Goal: Information Seeking & Learning: Learn about a topic

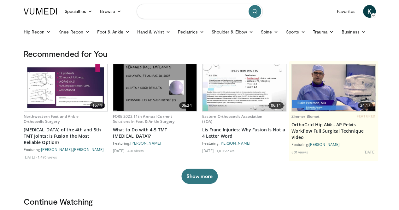
click at [197, 14] on input "Search topics, interventions" at bounding box center [200, 11] width 126 height 15
type input "**********"
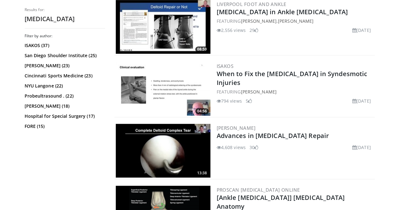
scroll to position [258, 0]
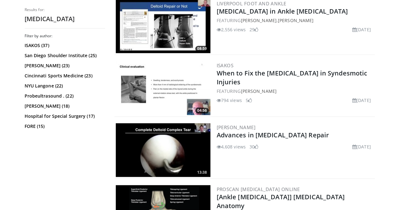
click at [172, 96] on img at bounding box center [163, 88] width 95 height 54
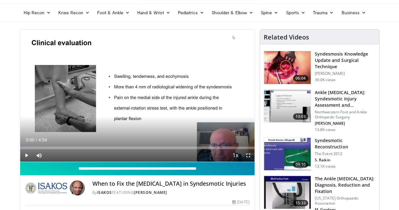
scroll to position [20, 0]
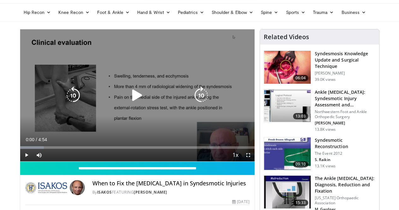
click at [131, 102] on icon "Video Player" at bounding box center [137, 95] width 18 height 18
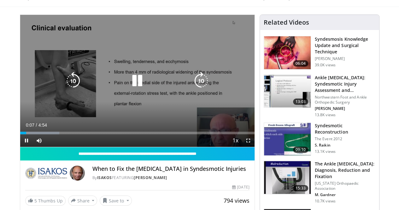
scroll to position [34, 0]
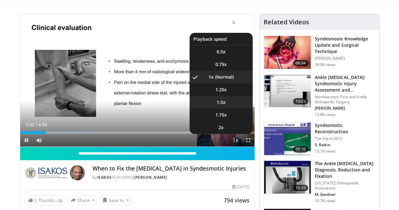
click at [229, 109] on li "1.5x" at bounding box center [221, 102] width 63 height 13
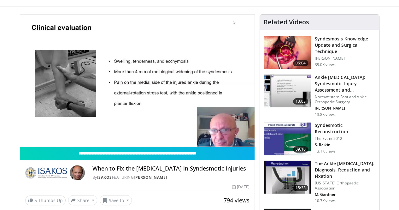
click at [234, 54] on div "10 seconds Tap to unmute" at bounding box center [137, 81] width 234 height 132
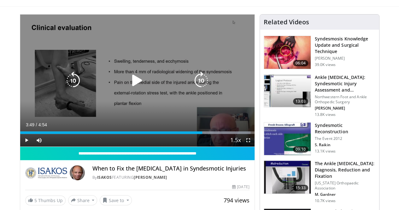
click at [234, 54] on div "10 seconds Tap to unmute" at bounding box center [137, 81] width 234 height 132
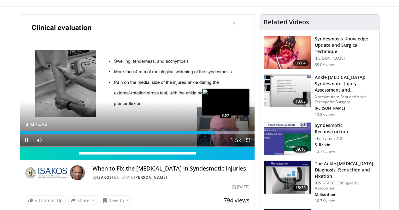
click at [226, 134] on div "Progress Bar" at bounding box center [226, 132] width 1 height 3
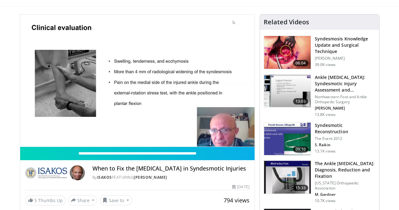
scroll to position [0, 0]
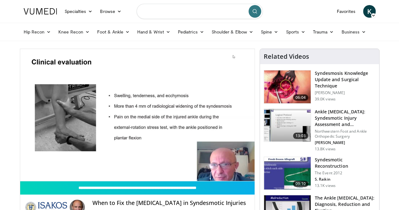
click at [160, 15] on input "Search topics, interventions" at bounding box center [200, 11] width 126 height 15
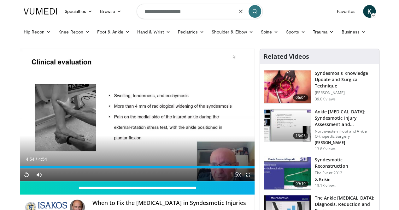
type input "**********"
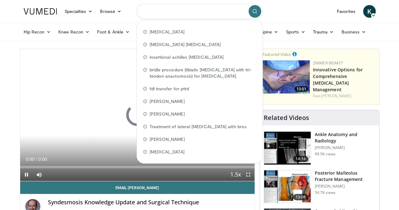
click at [172, 12] on input "Search topics, interventions" at bounding box center [200, 11] width 126 height 15
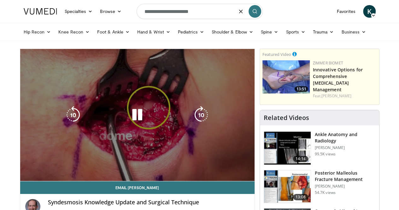
type input "**********"
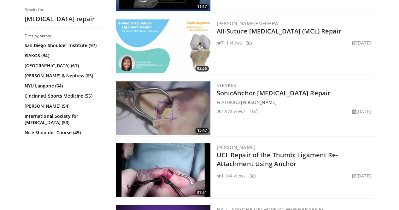
scroll to position [433, 0]
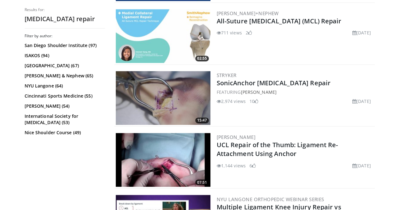
click at [166, 105] on img at bounding box center [163, 98] width 95 height 54
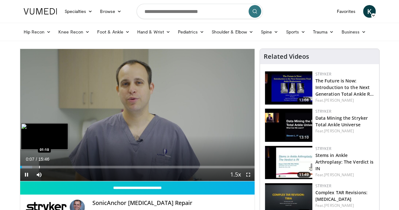
click at [23, 168] on div "Loaded : 5.23% 00:07 01:10" at bounding box center [137, 165] width 234 height 6
click at [20, 168] on div "Loaded : 14.66% 01:15 00:46" at bounding box center [137, 165] width 234 height 6
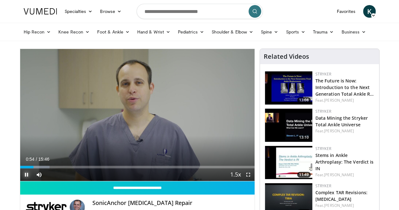
click at [20, 180] on span "Video Player" at bounding box center [26, 174] width 13 height 13
click at [20, 181] on span "Video Player" at bounding box center [26, 174] width 13 height 13
click at [20, 180] on span "Video Player" at bounding box center [26, 174] width 13 height 13
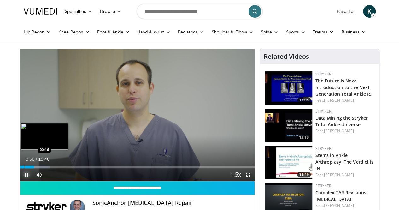
click at [25, 168] on div "Progress Bar" at bounding box center [25, 167] width 1 height 3
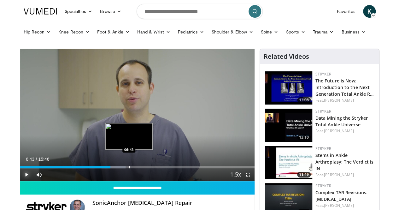
click at [129, 168] on div "Progress Bar" at bounding box center [129, 167] width 1 height 3
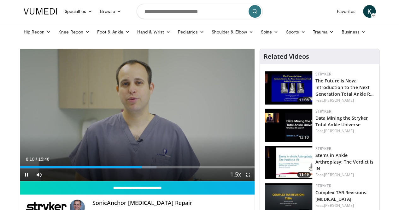
click at [146, 180] on div "Current Time 8:10 / Duration 15:46 Pause Skip Backward Skip Forward Mute 93% Lo…" at bounding box center [137, 174] width 234 height 13
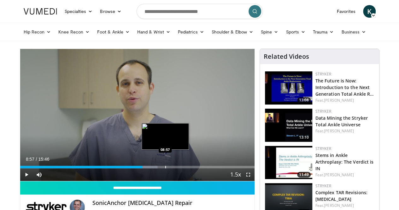
click at [165, 168] on div "Progress Bar" at bounding box center [165, 167] width 1 height 3
click at [175, 168] on div "Progress Bar" at bounding box center [175, 167] width 1 height 3
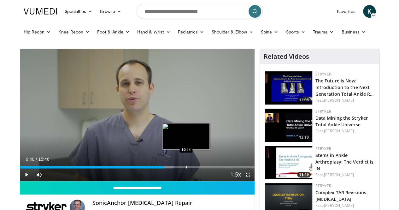
click at [186, 168] on div "Progress Bar" at bounding box center [186, 167] width 1 height 3
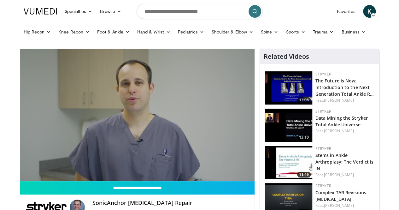
click at [175, 180] on div "10 seconds Tap to unmute" at bounding box center [137, 115] width 234 height 132
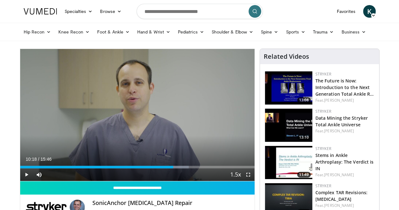
click at [178, 180] on div "Current Time 10:18 / Duration 15:46 Play Skip Backward Skip Forward Mute 93% Lo…" at bounding box center [137, 174] width 234 height 13
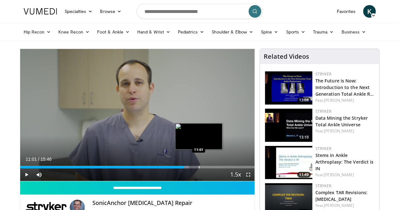
click at [199, 168] on div "Progress Bar" at bounding box center [199, 167] width 1 height 3
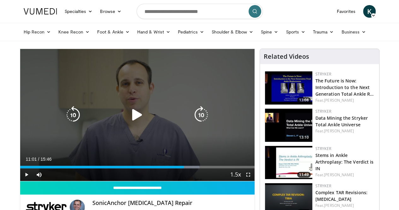
click at [129, 120] on icon "Video Player" at bounding box center [137, 115] width 18 height 18
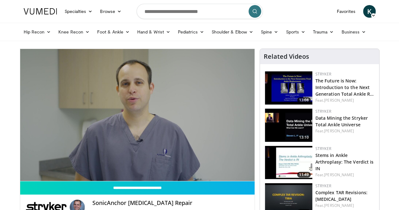
click at [196, 177] on video-js "**********" at bounding box center [137, 115] width 234 height 132
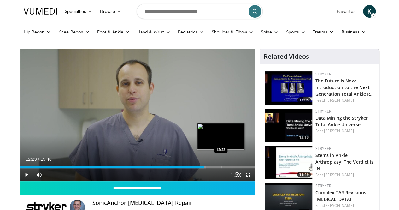
click at [221, 168] on div "Progress Bar" at bounding box center [221, 167] width 1 height 3
click at [215, 179] on video-js "**********" at bounding box center [137, 115] width 234 height 132
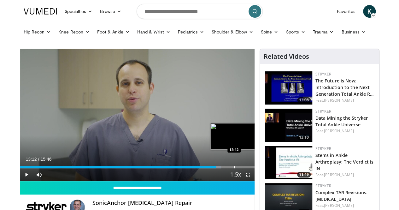
click at [234, 168] on div "Progress Bar" at bounding box center [234, 167] width 1 height 3
click at [232, 168] on div "Progress Bar" at bounding box center [232, 167] width 1 height 3
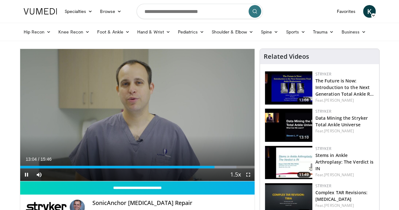
click at [227, 180] on div "Current Time 13:04 / Duration 15:46 Pause Skip Backward Skip Forward Mute 93% L…" at bounding box center [137, 174] width 234 height 13
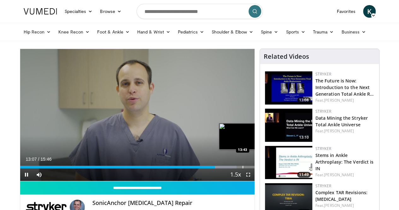
click at [243, 168] on div "Progress Bar" at bounding box center [243, 167] width 1 height 3
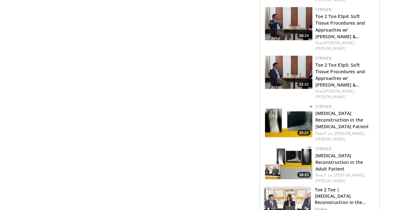
scroll to position [472, 0]
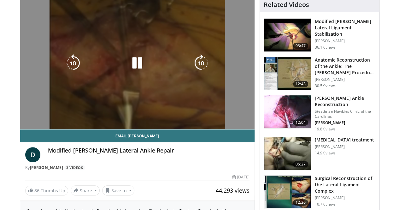
scroll to position [53, 0]
